Goal: Task Accomplishment & Management: Complete application form

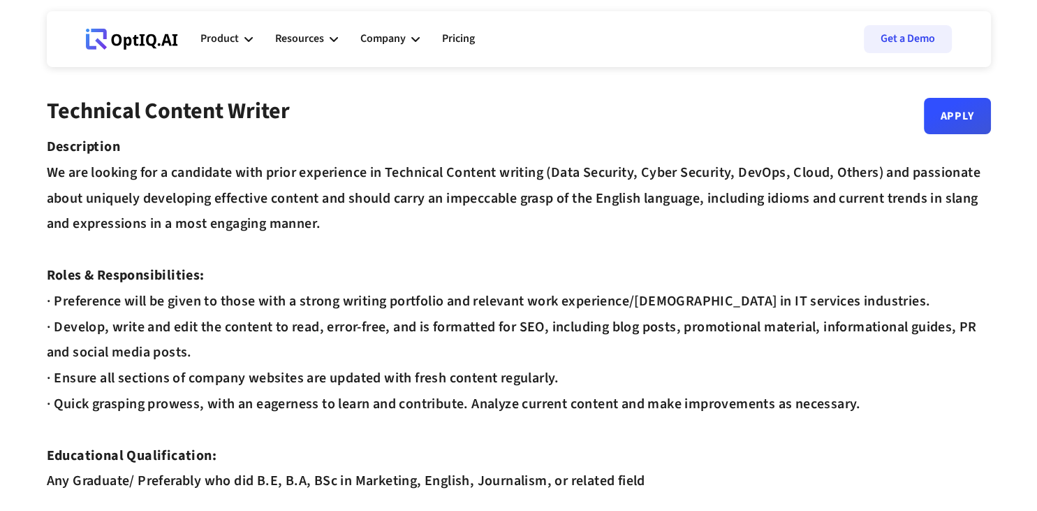
click at [414, 31] on div "Company" at bounding box center [389, 39] width 59 height 42
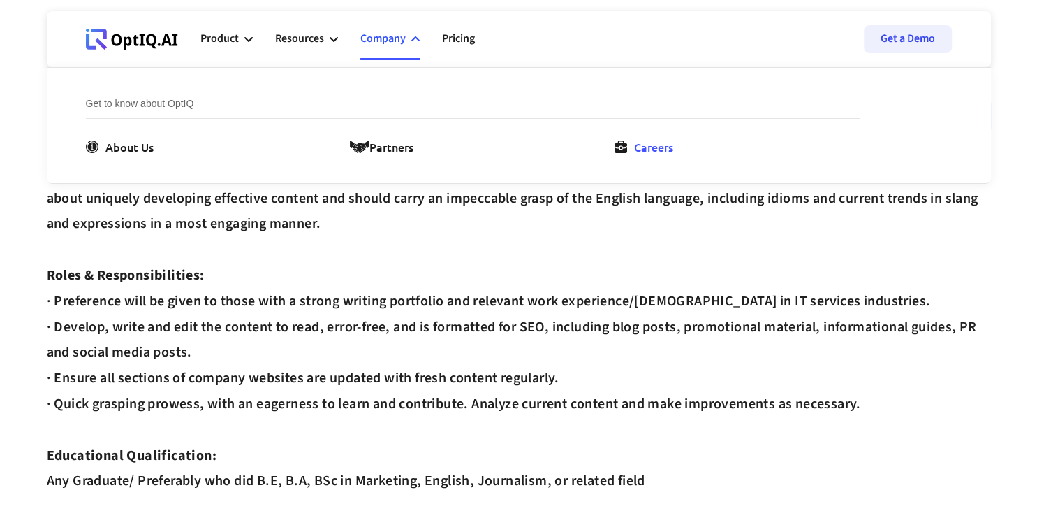
click at [673, 140] on div "Careers" at bounding box center [653, 146] width 39 height 17
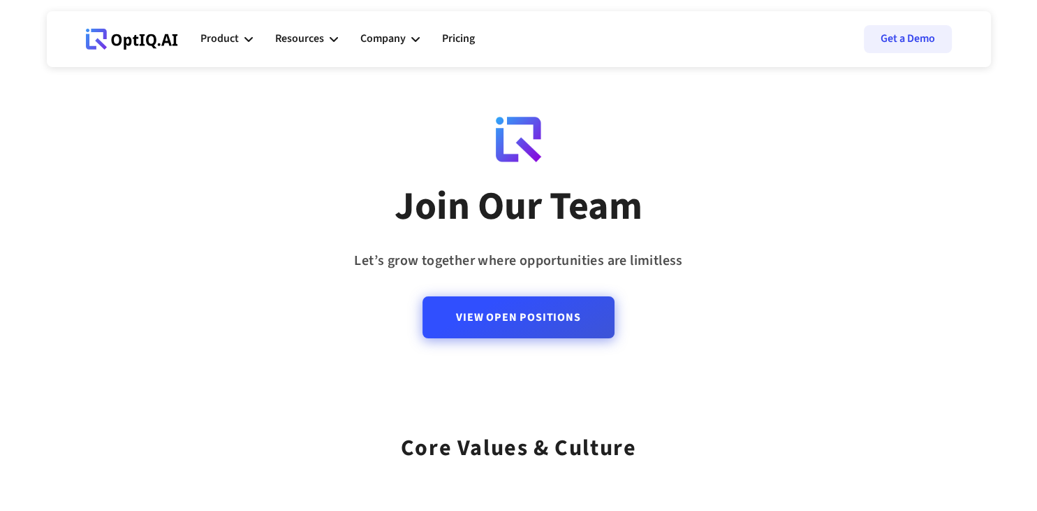
click at [538, 329] on link "View Open Positions" at bounding box center [518, 317] width 191 height 42
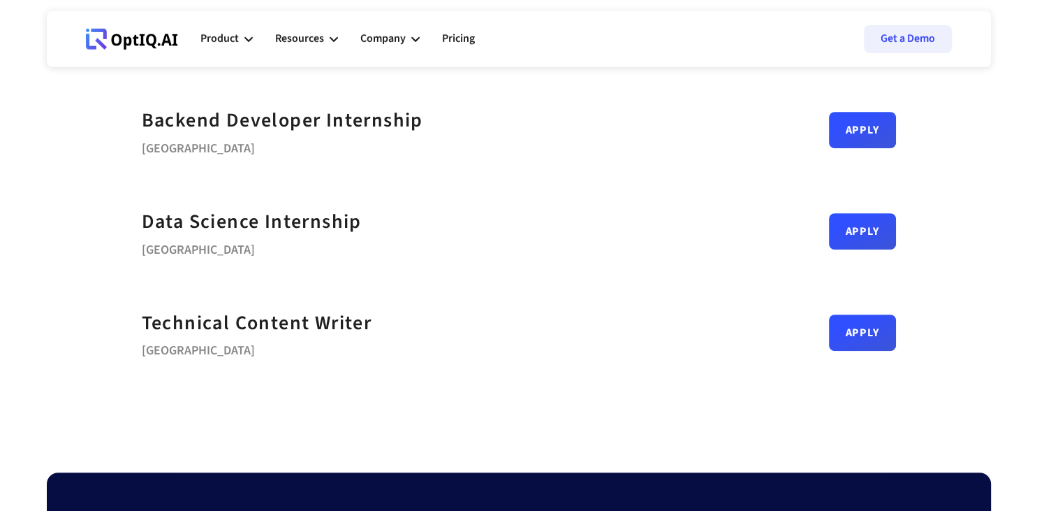
scroll to position [701, 0]
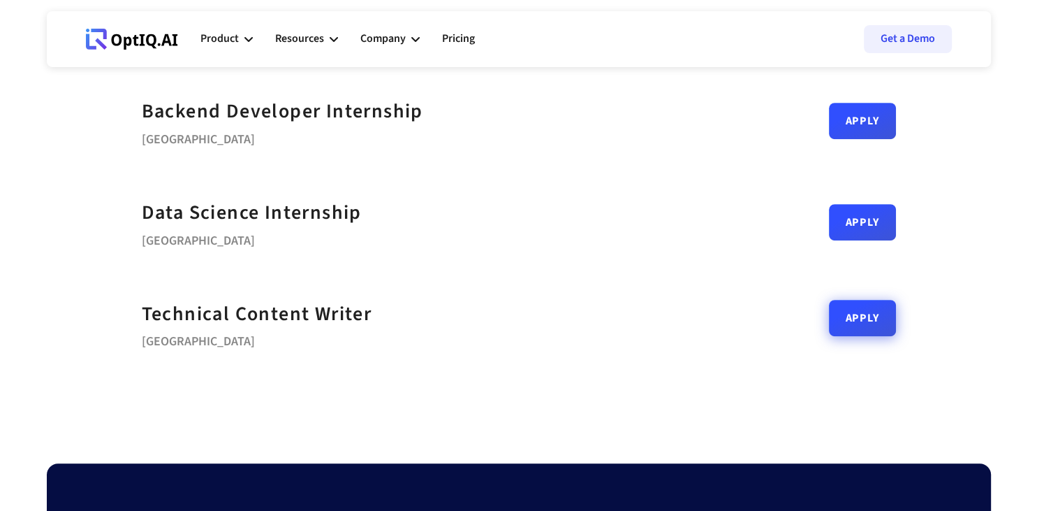
click at [881, 318] on link "Apply" at bounding box center [862, 318] width 67 height 36
click at [408, 38] on div "Company" at bounding box center [389, 39] width 59 height 42
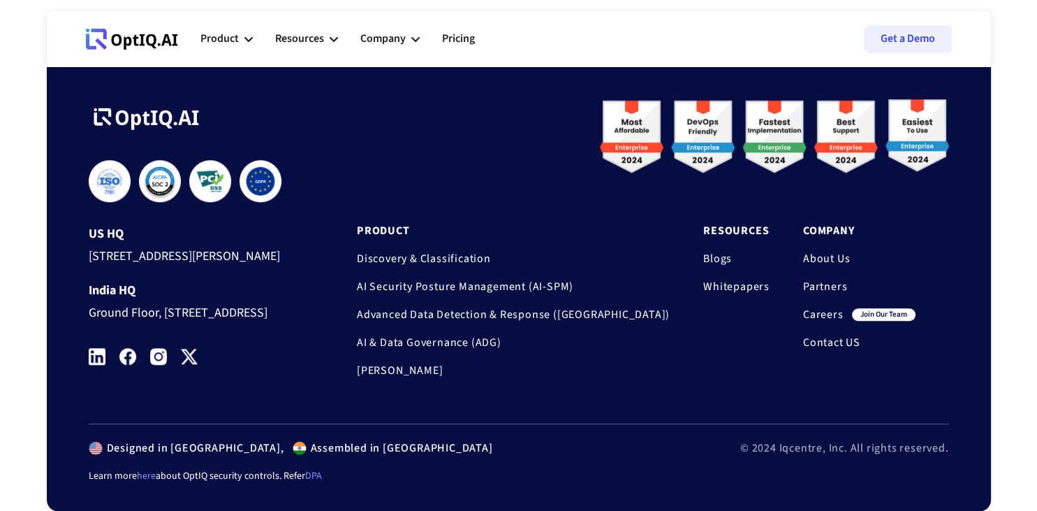
scroll to position [1481, 0]
click at [717, 251] on link "Blogs" at bounding box center [736, 258] width 66 height 14
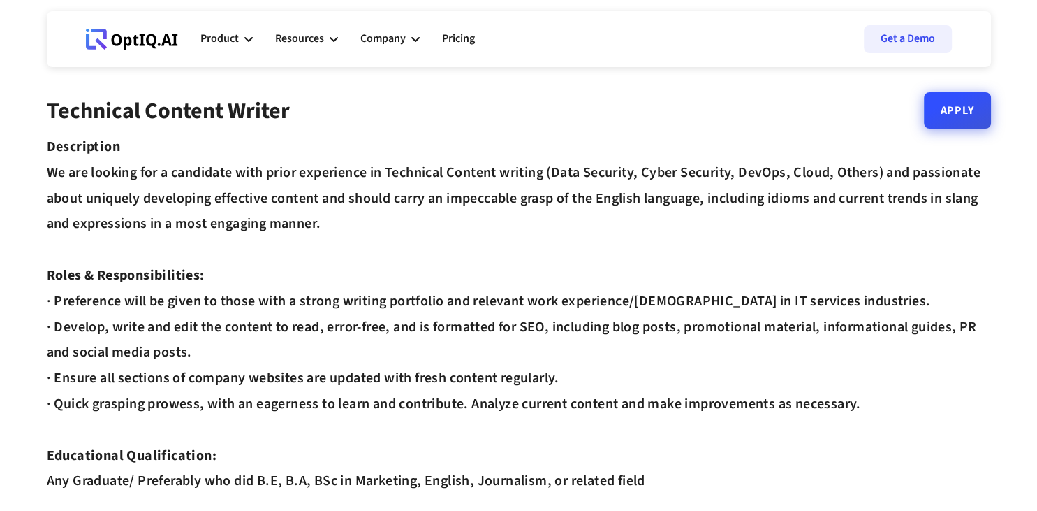
click at [955, 109] on link "Apply" at bounding box center [957, 110] width 67 height 36
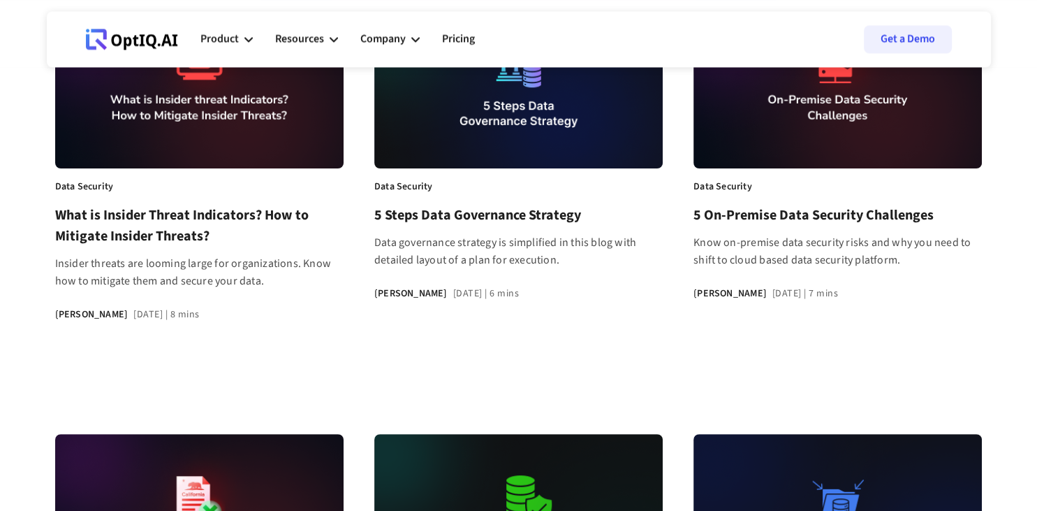
scroll to position [332, 0]
